Goal: Find specific page/section: Find specific page/section

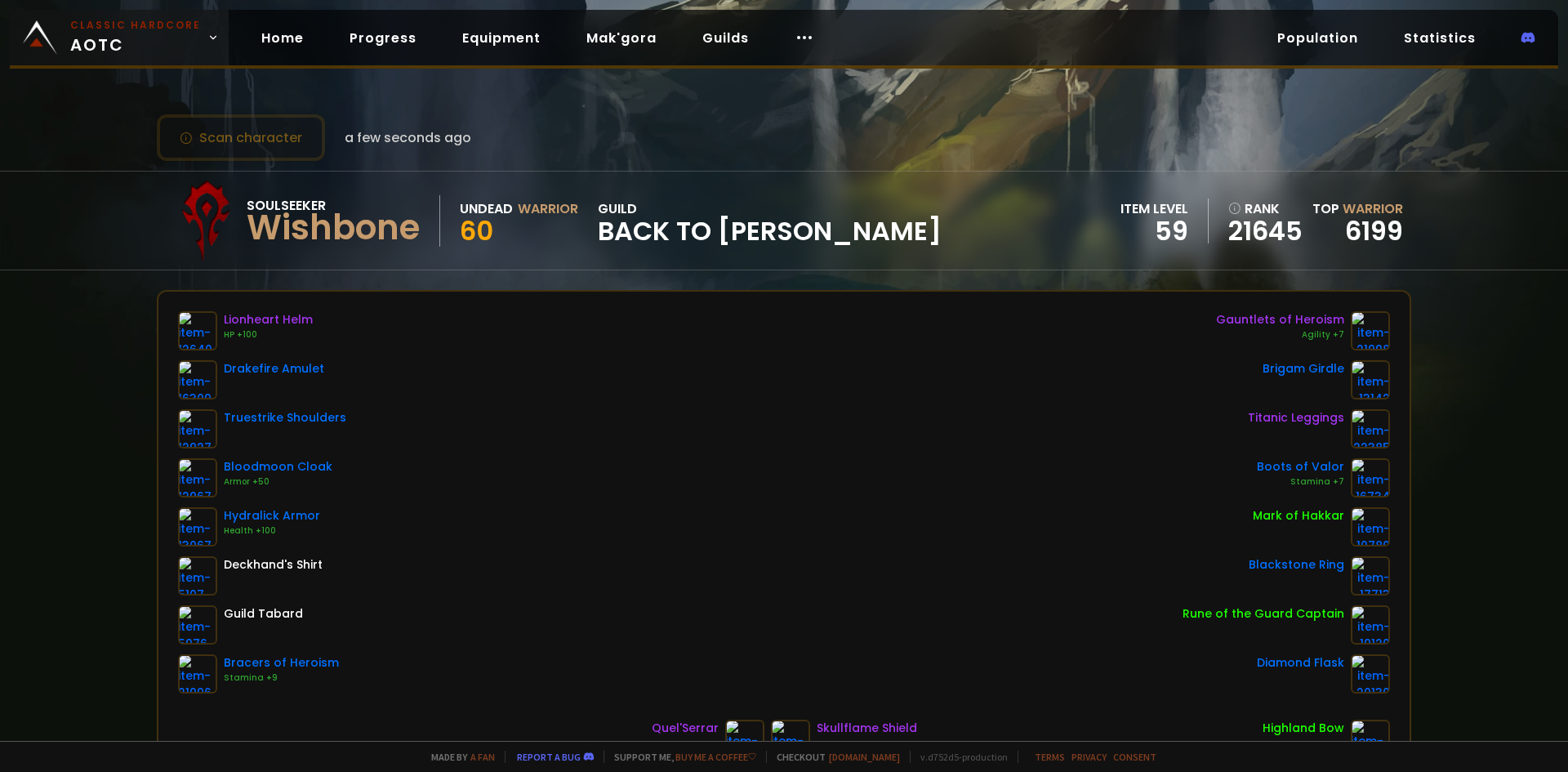
scroll to position [82, 0]
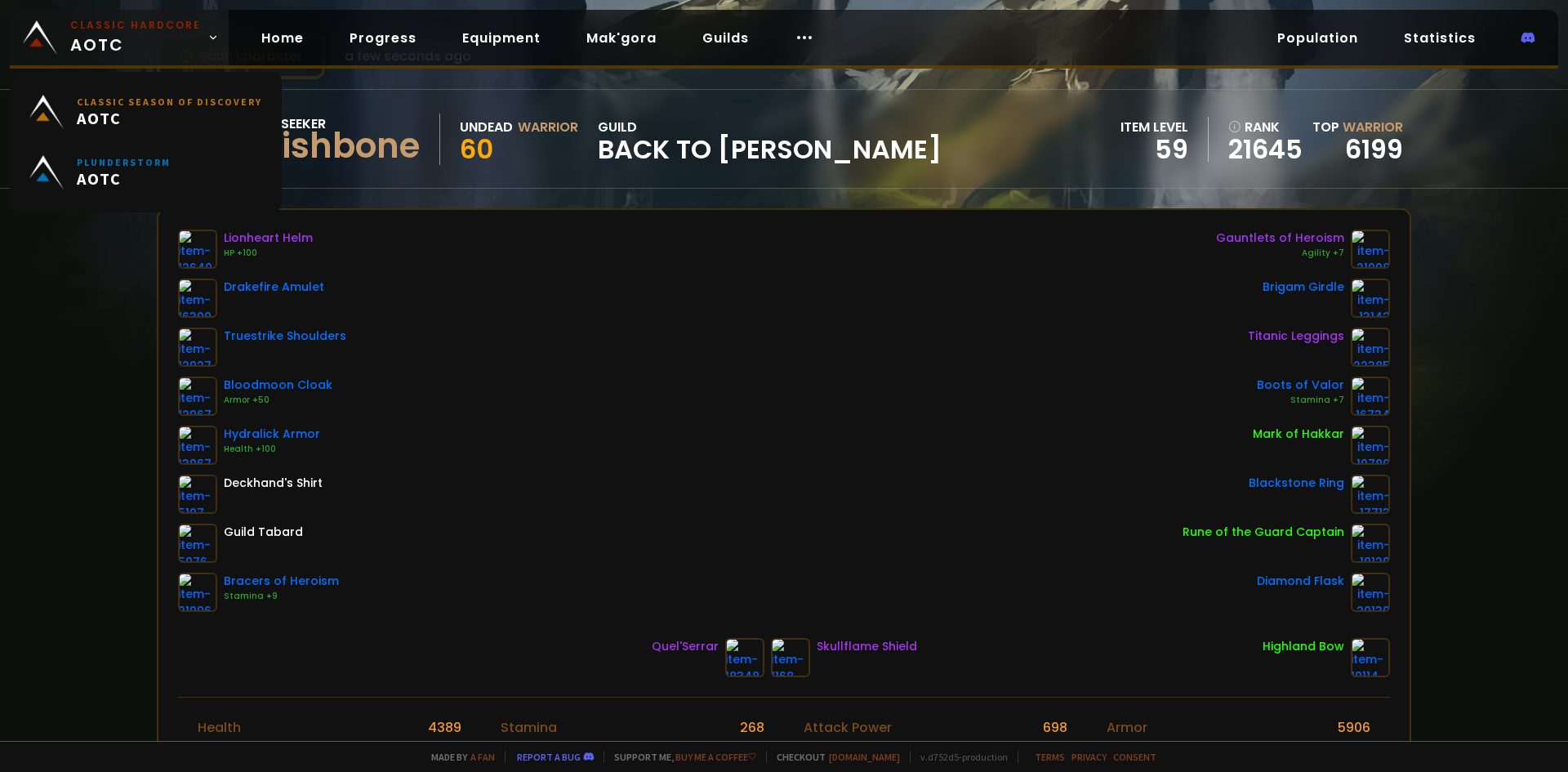
click at [140, 47] on span "Classic Hardcore AOTC" at bounding box center [136, 37] width 131 height 39
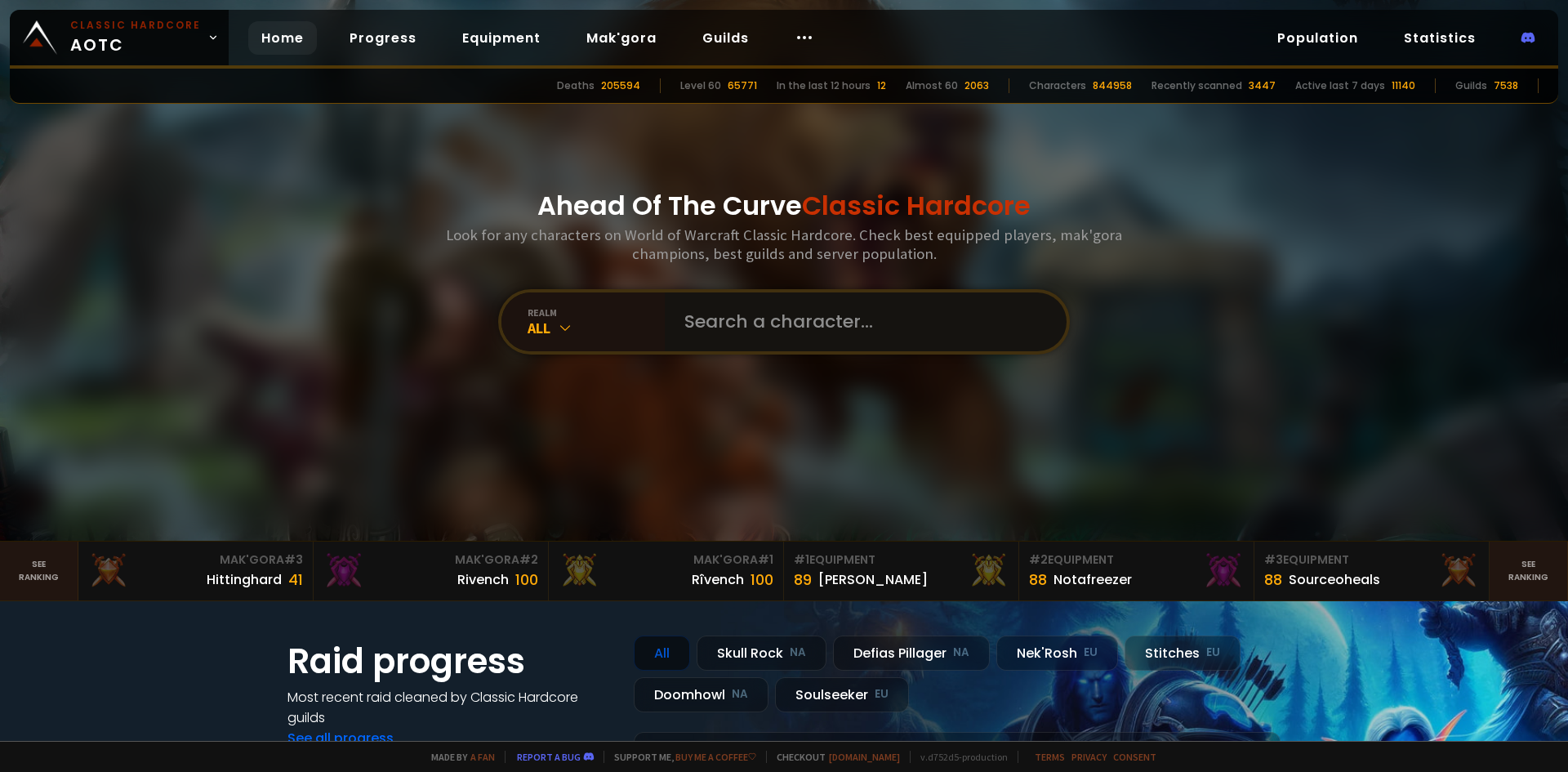
click at [737, 313] on input "text" at bounding box center [860, 322] width 372 height 59
type input "korova"
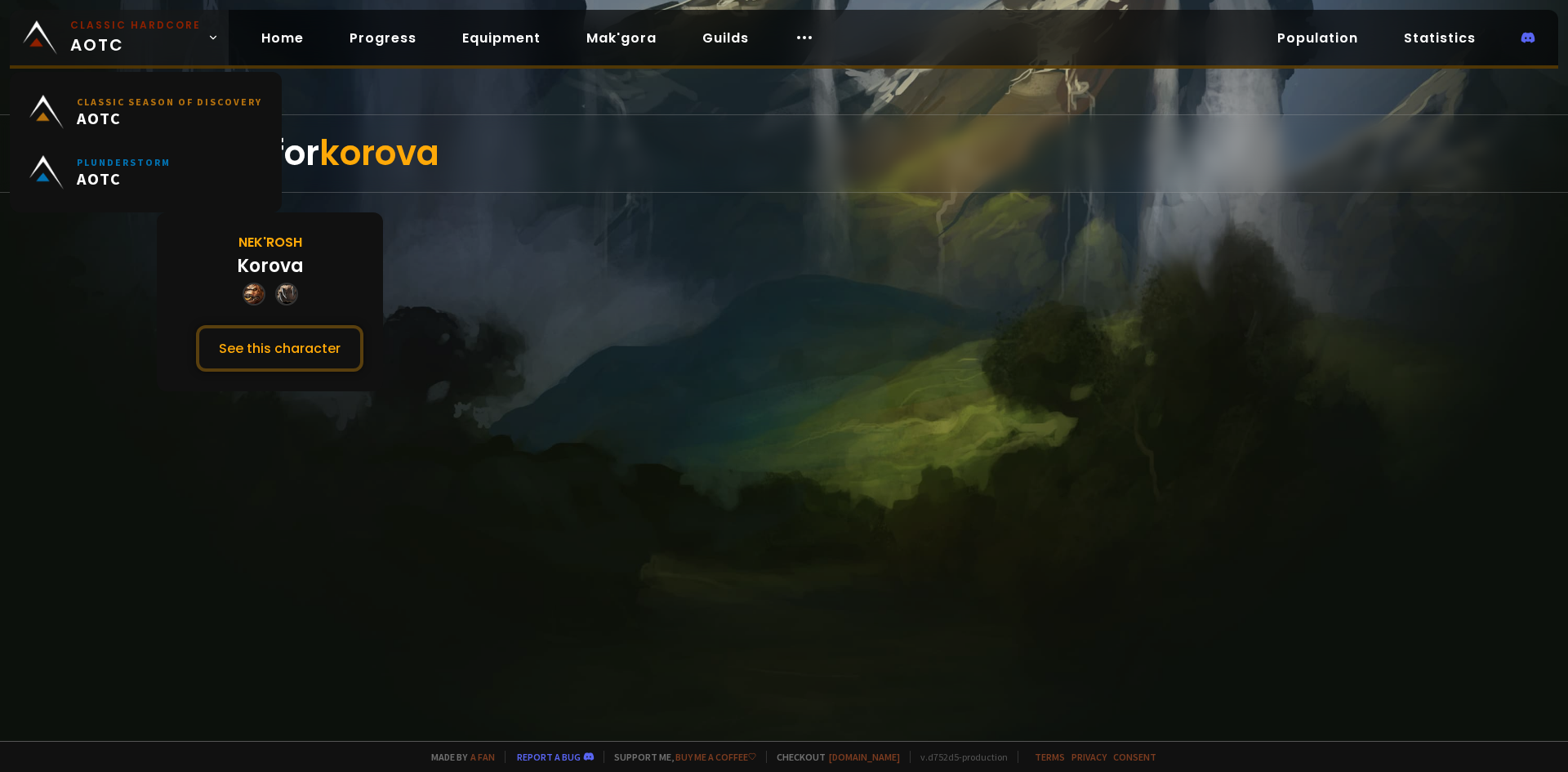
click at [114, 17] on link "Classic Hardcore AOTC" at bounding box center [119, 37] width 218 height 55
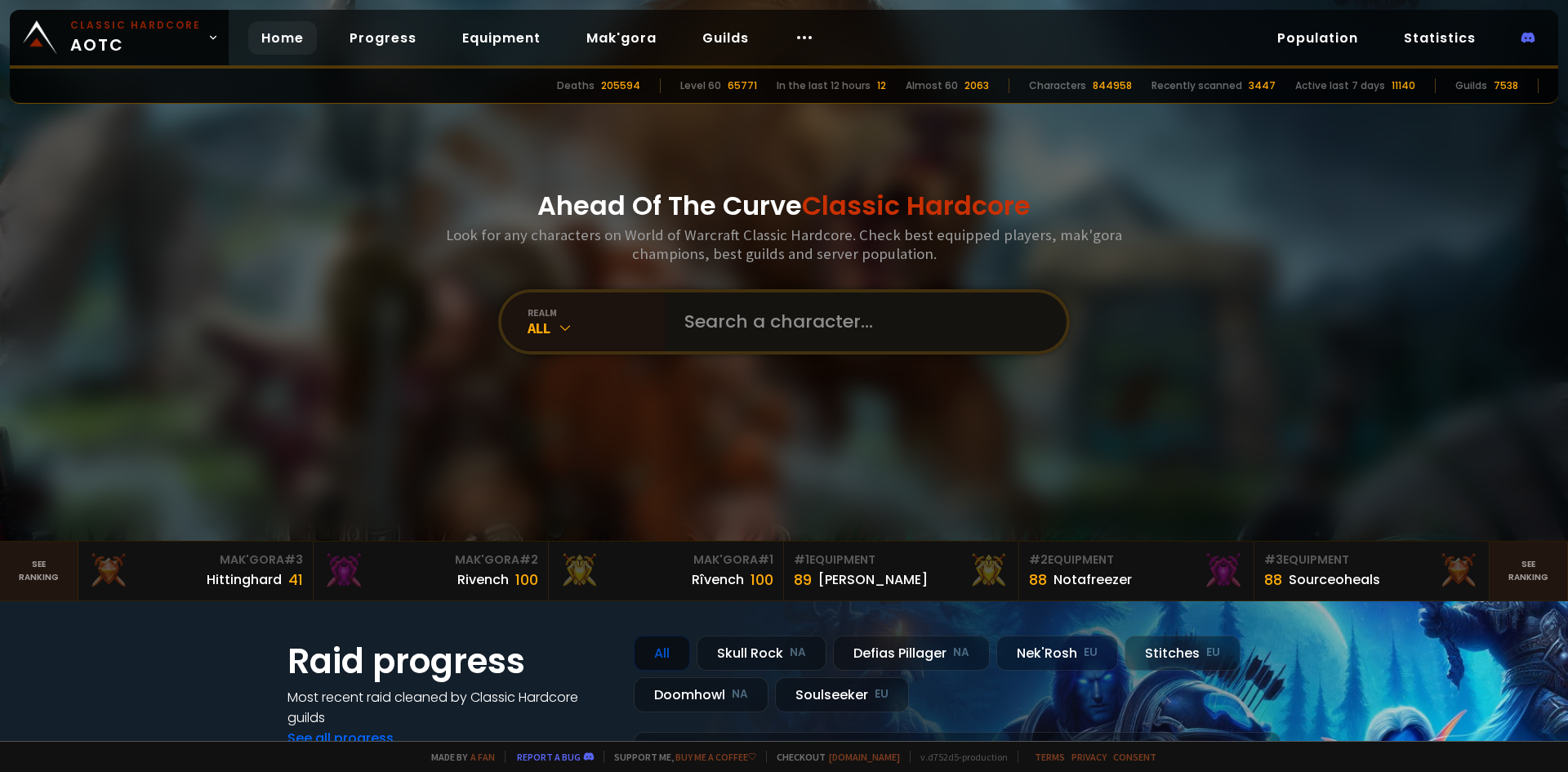
drag, startPoint x: 836, startPoint y: 325, endPoint x: 825, endPoint y: 323, distance: 11.2
click at [837, 325] on input "text" at bounding box center [860, 322] width 372 height 59
type input "korovaprime"
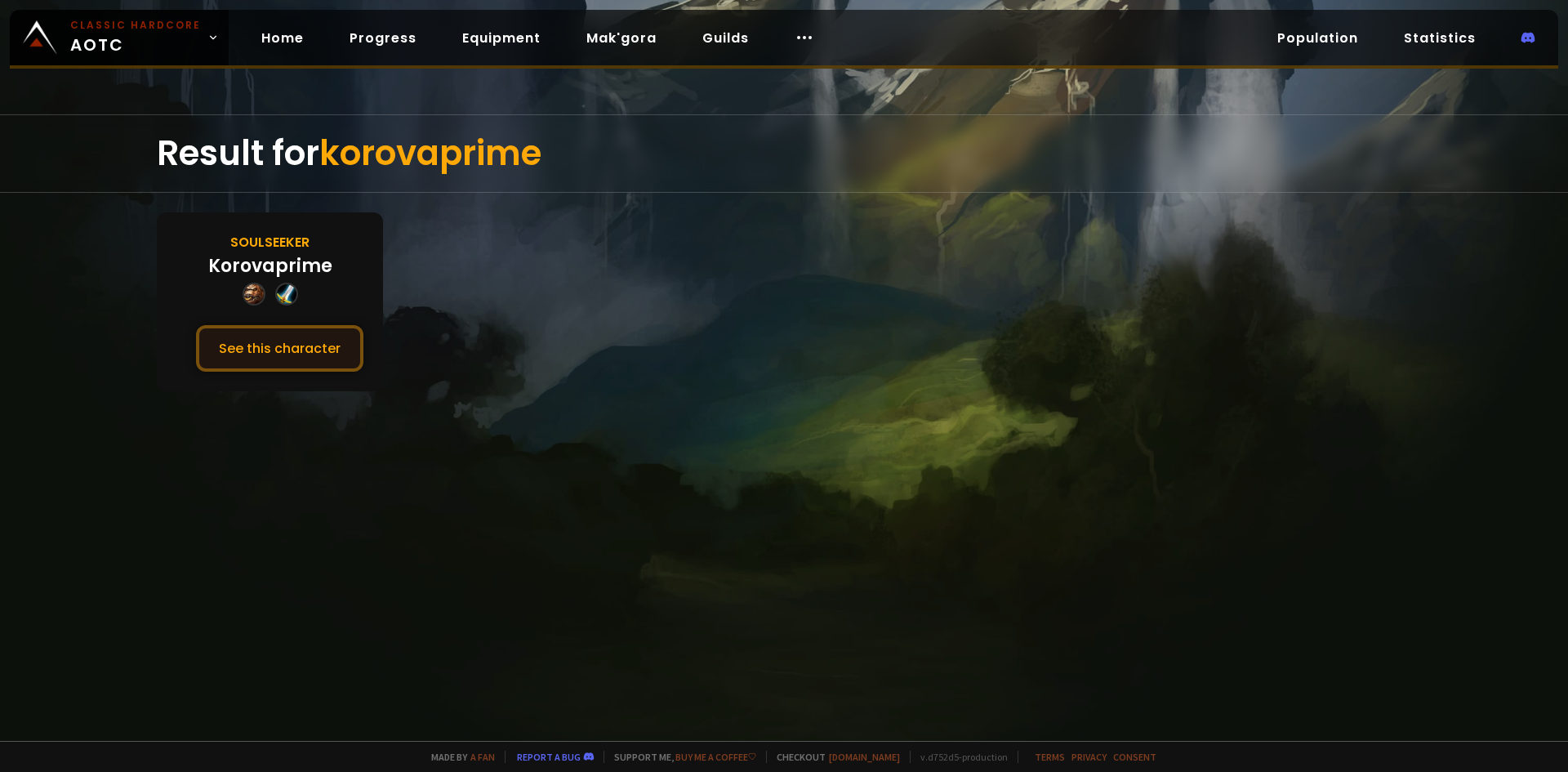
click at [331, 349] on button "See this character" at bounding box center [279, 348] width 167 height 47
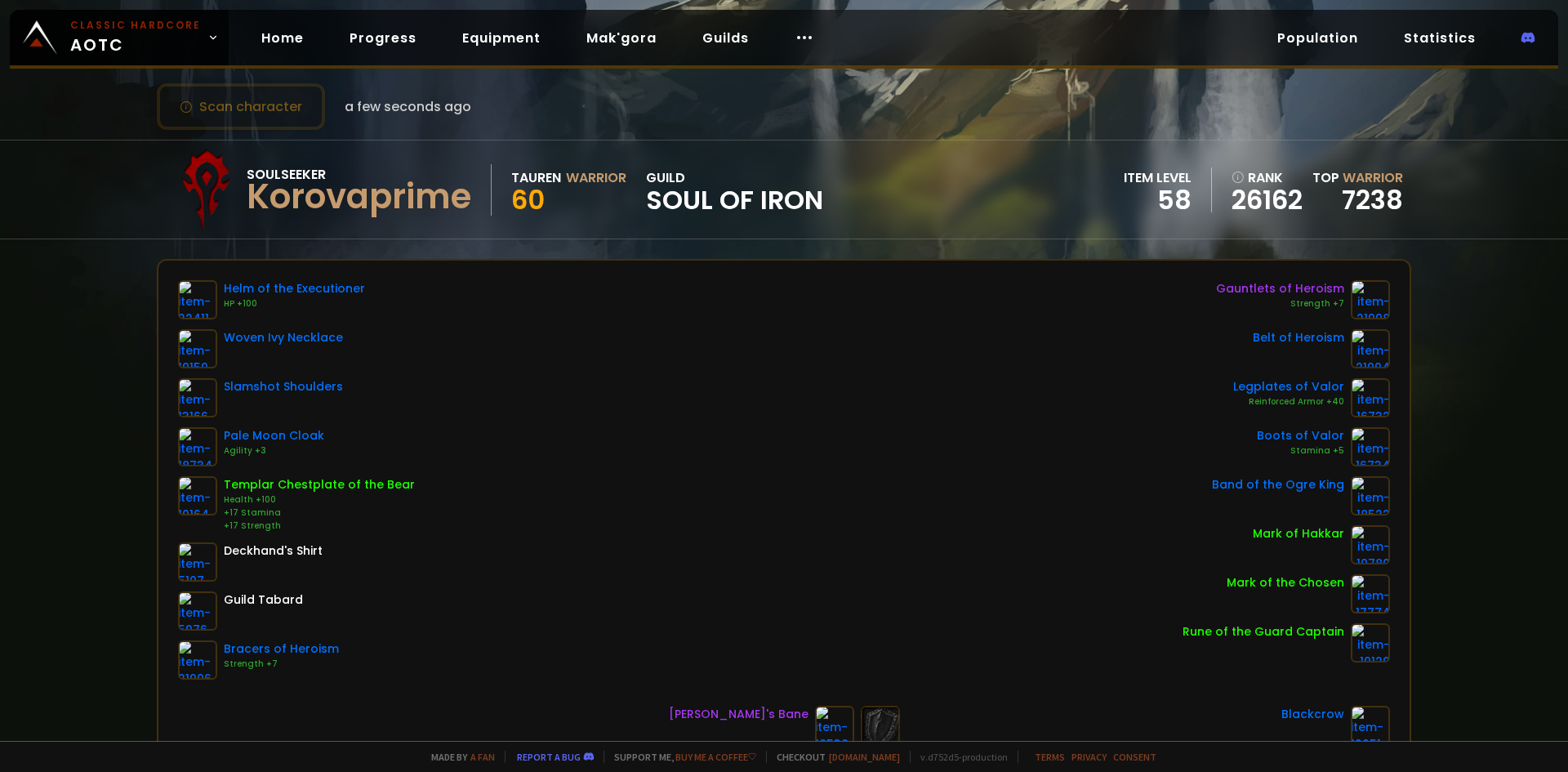
scroll to position [82, 0]
